Goal: Task Accomplishment & Management: Complete application form

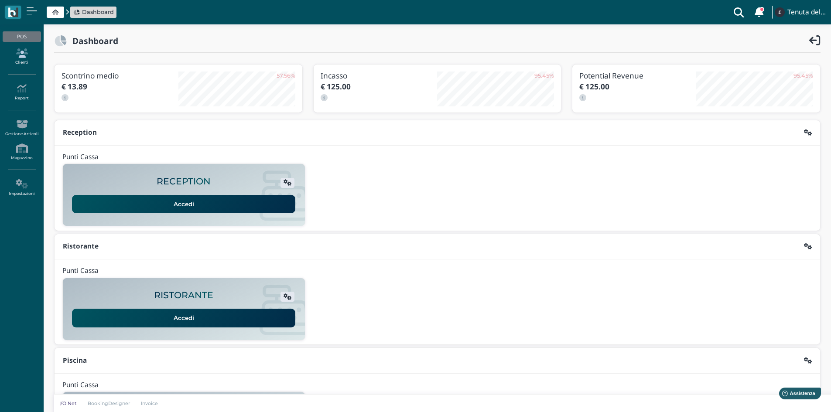
click at [24, 57] on icon at bounding box center [22, 53] width 38 height 10
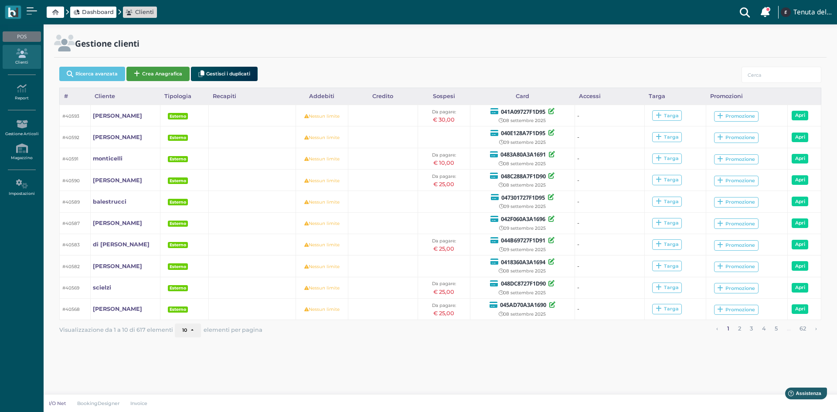
click at [163, 76] on button "Crea Anagrafica" at bounding box center [157, 74] width 63 height 14
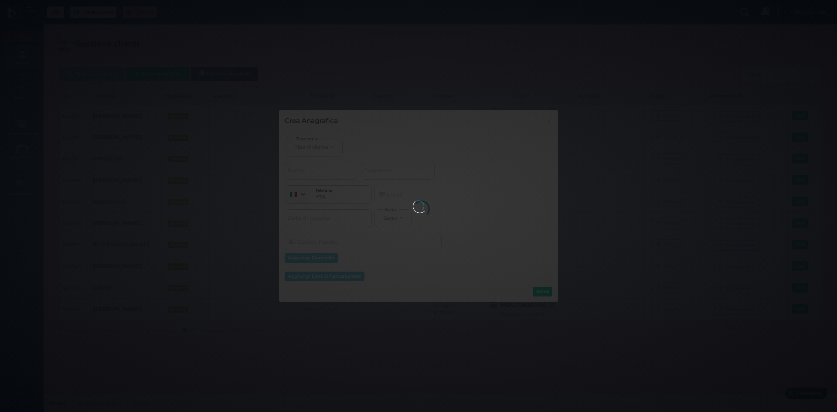
select select
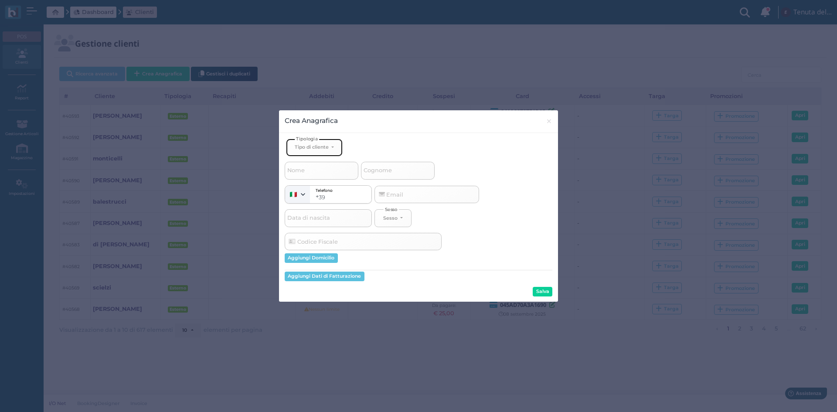
click at [330, 143] on button "Tipo di cliente" at bounding box center [314, 148] width 57 height 18
click at [314, 180] on span "Esterno" at bounding box center [306, 176] width 22 height 7
select select "[object Object]"
select select
click at [407, 172] on input "Cognome" at bounding box center [398, 170] width 74 height 17
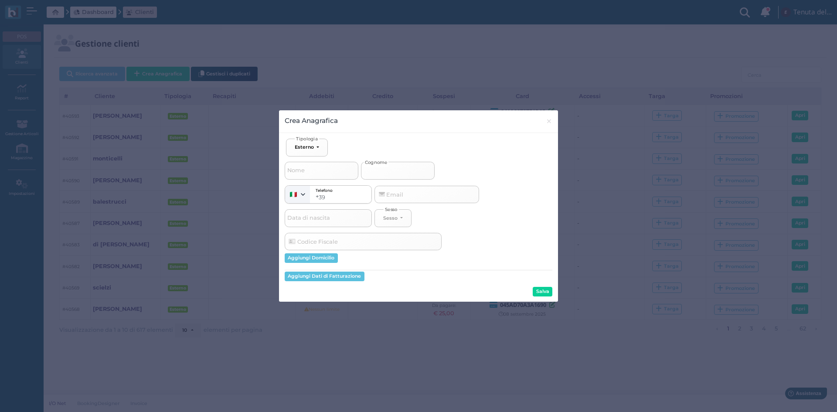
type input "p"
select select
type input "pi"
select select
type input "pic"
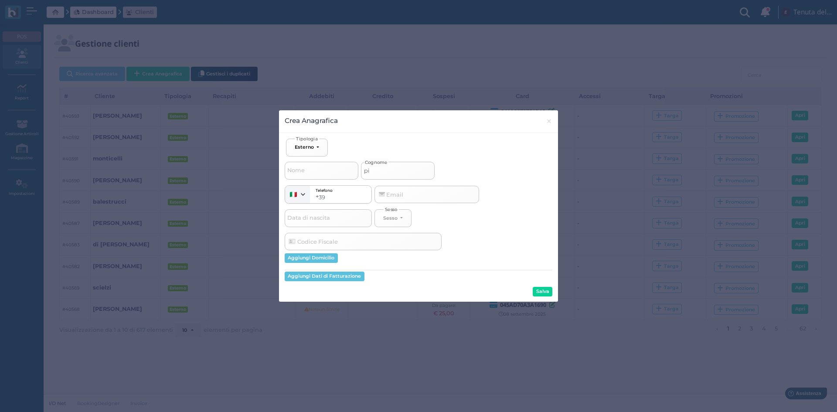
select select
type input "picc"
select select
type input "picci"
select select
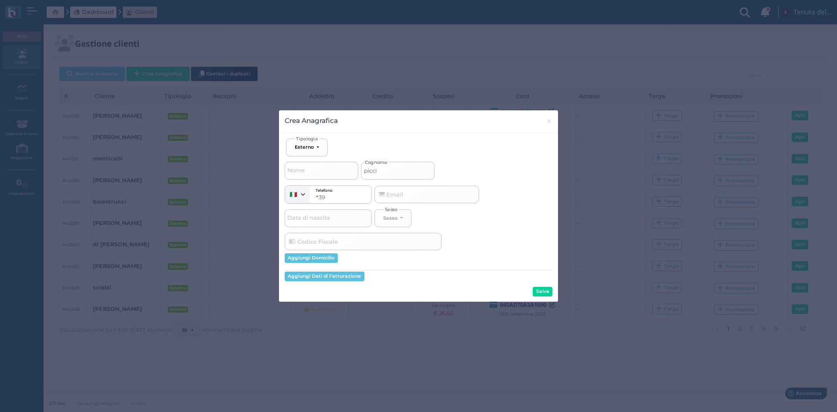
type input "piccin"
select select
type input "piccinn"
select select
type input "piccinno"
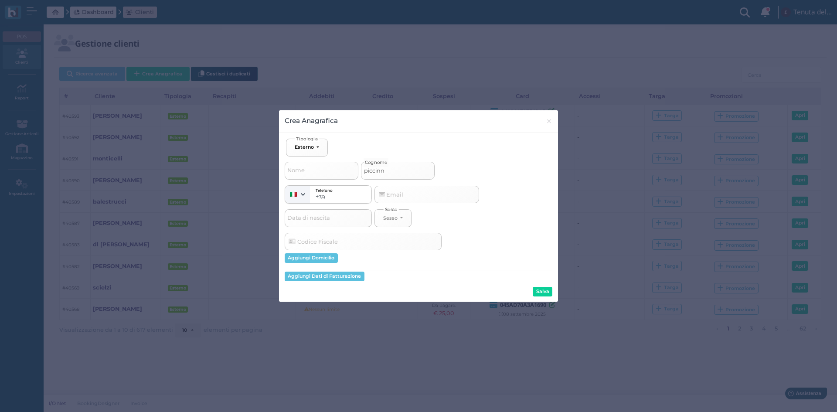
select select
type input "piccinno"
click at [546, 294] on button "Salva" at bounding box center [543, 292] width 20 height 10
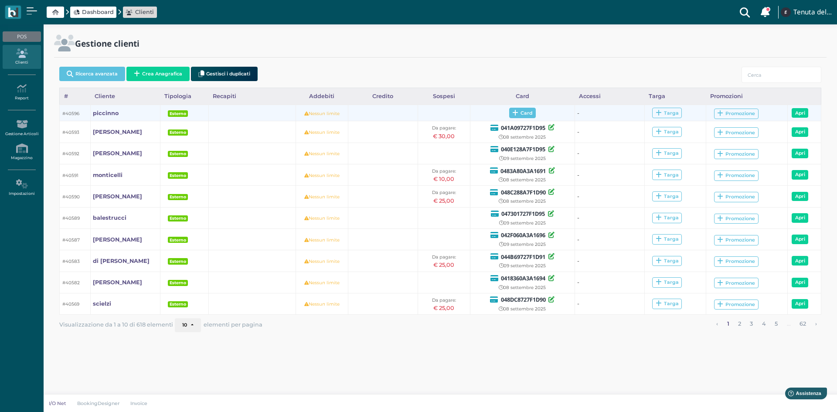
click at [529, 116] on span "Card" at bounding box center [522, 113] width 27 height 10
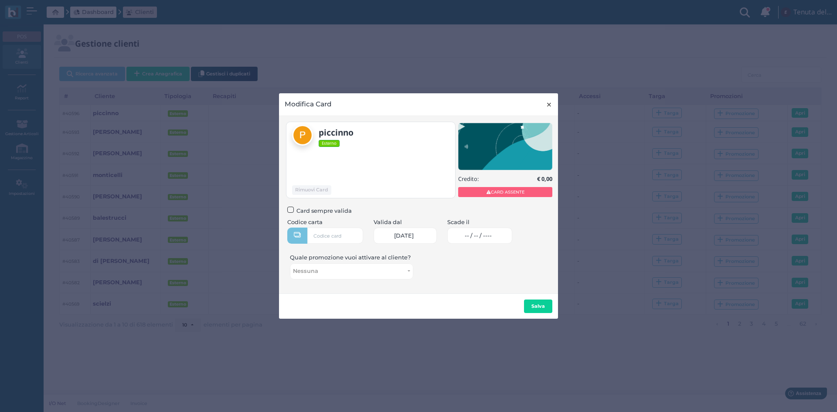
click at [550, 104] on span "×" at bounding box center [549, 104] width 7 height 11
